Goal: Transaction & Acquisition: Purchase product/service

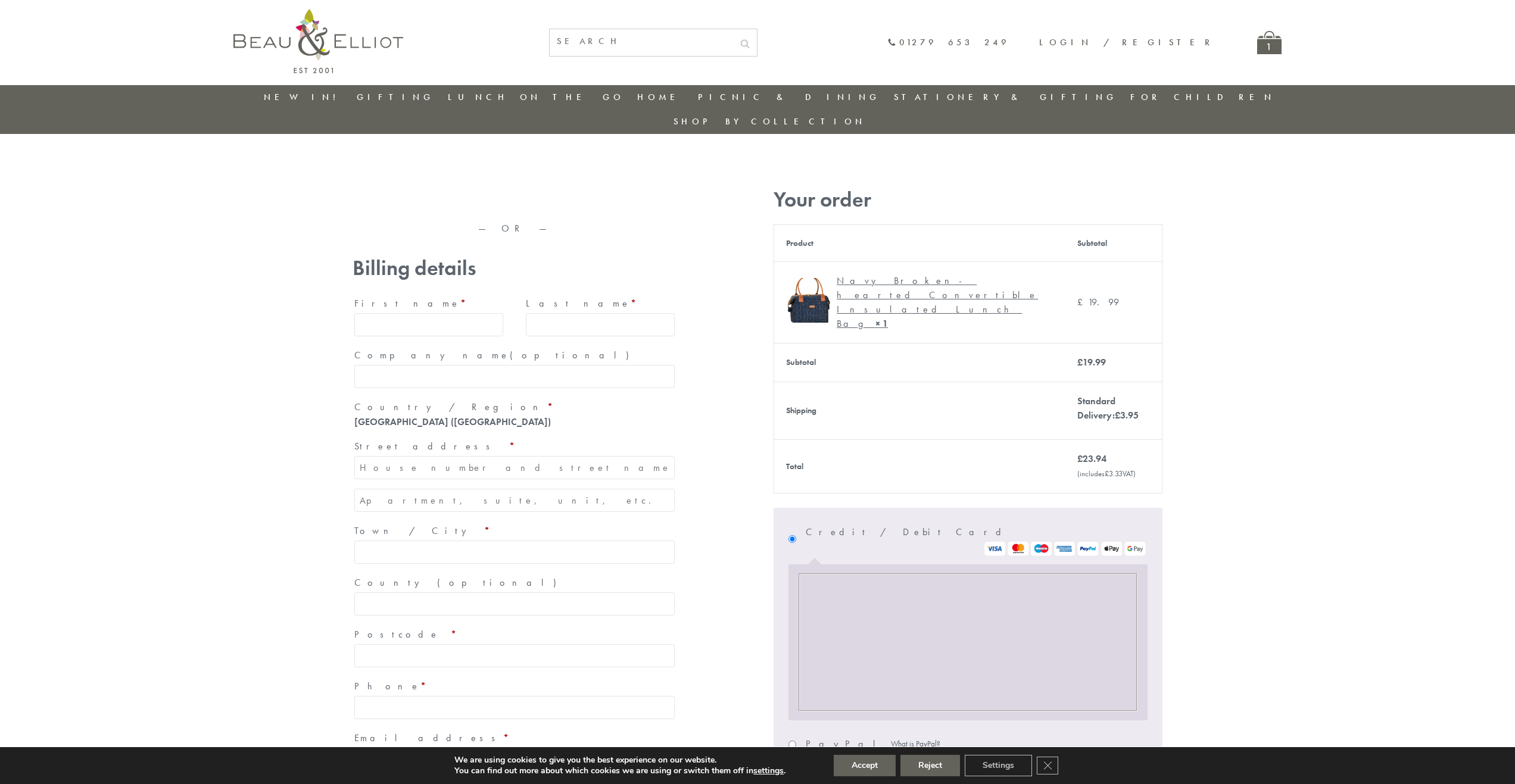
type input "maria33@yahoo.com"
type input "Maria"
type input "Williams"
type input "23, Scottsdale, Happytown"
type input "London"
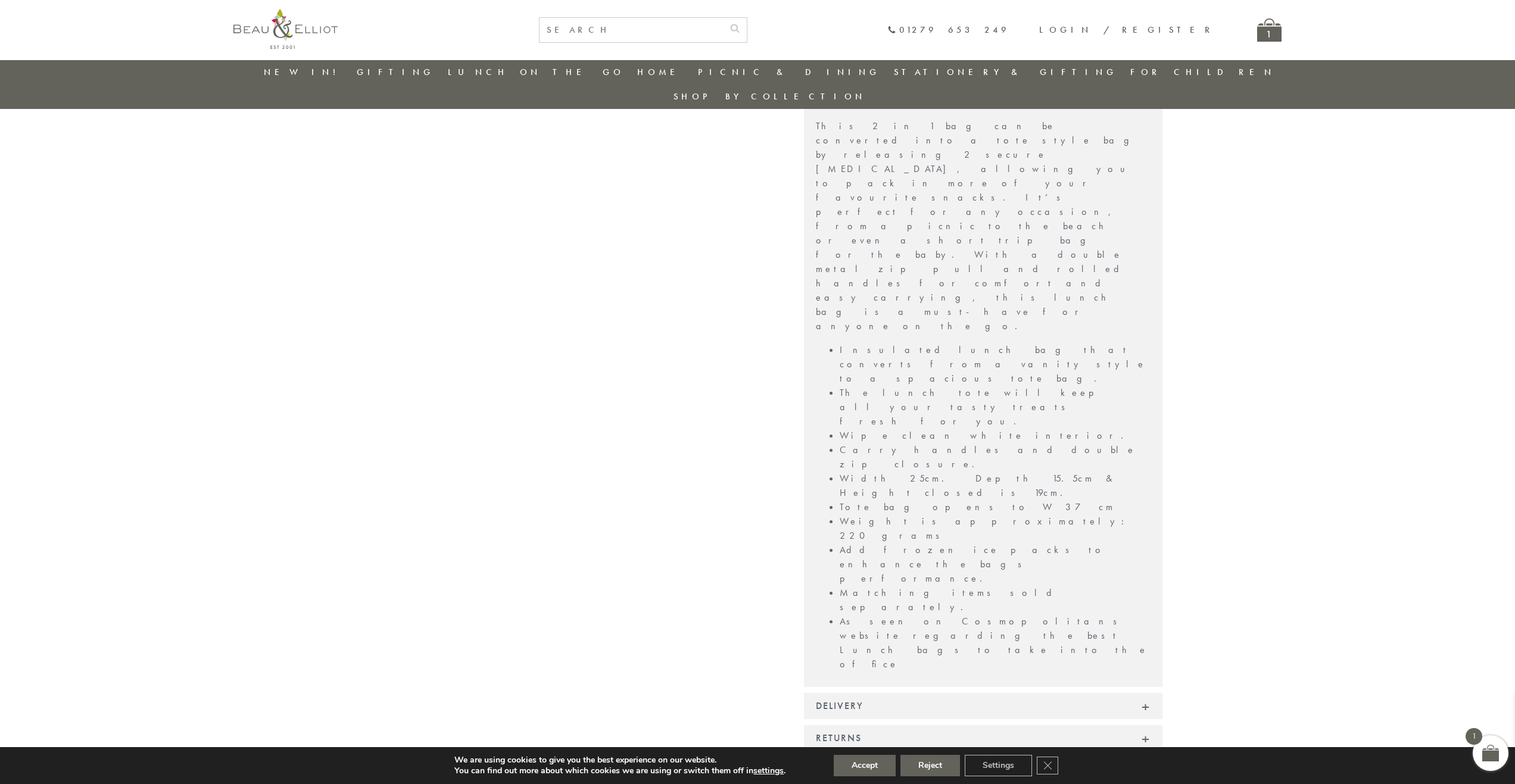
scroll to position [656, 0]
